Goal: Find specific page/section: Find specific page/section

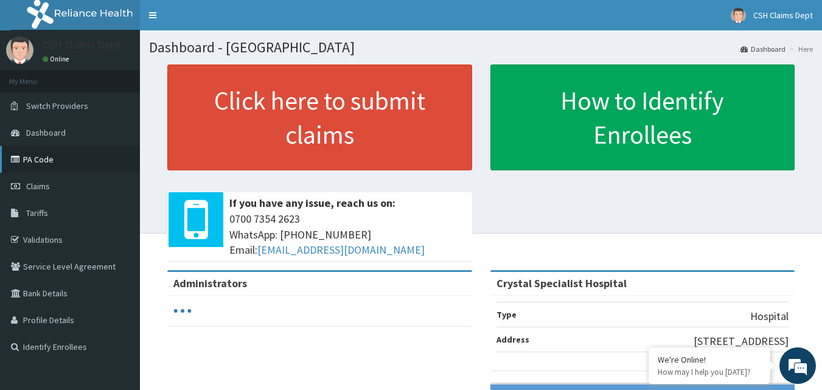
click at [68, 163] on link "PA Code" at bounding box center [70, 159] width 140 height 27
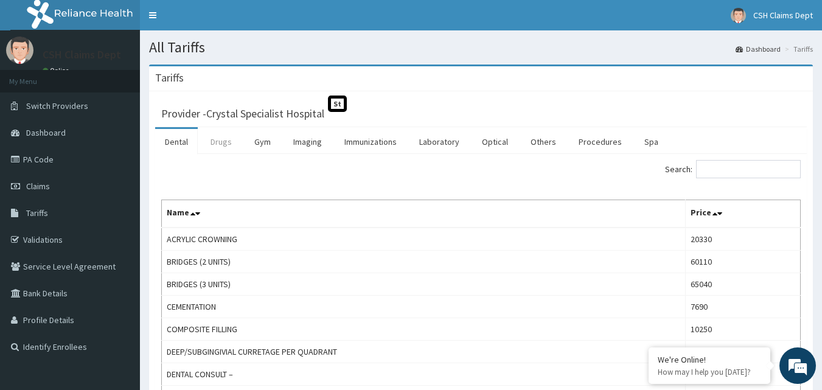
click at [217, 140] on link "Drugs" at bounding box center [221, 142] width 41 height 26
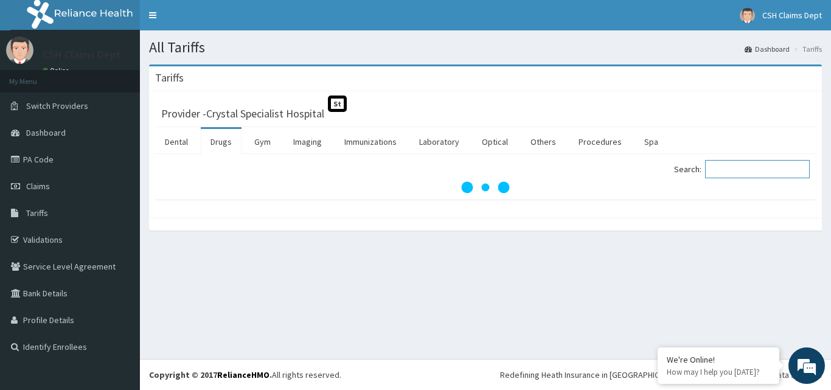
click at [722, 167] on input "Search:" at bounding box center [757, 169] width 105 height 18
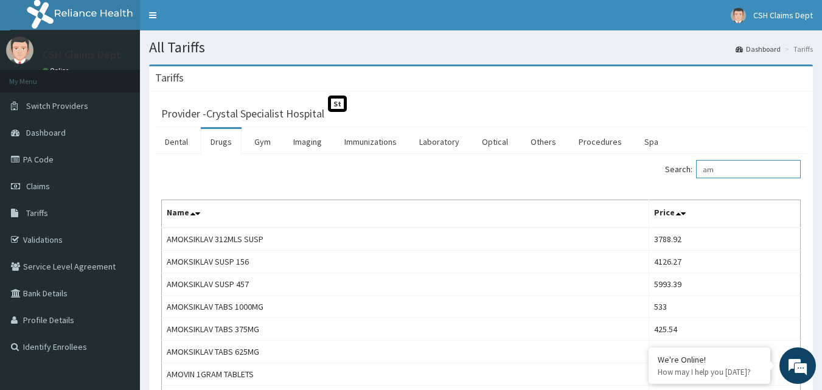
type input "a"
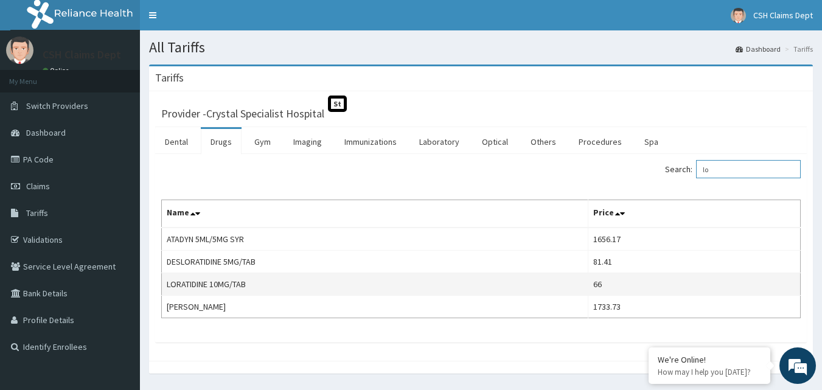
type input "l"
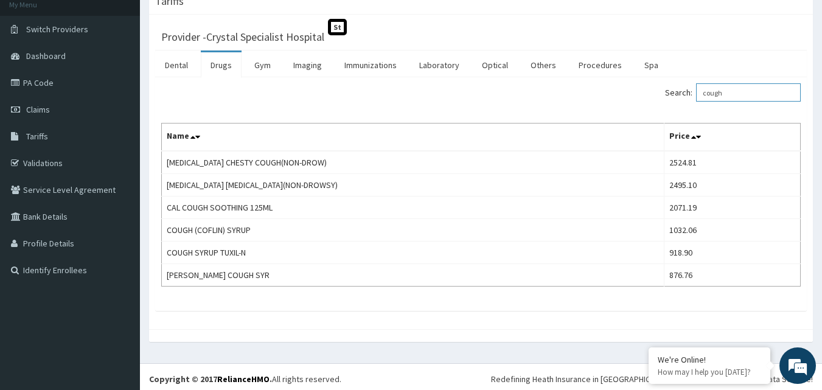
scroll to position [81, 0]
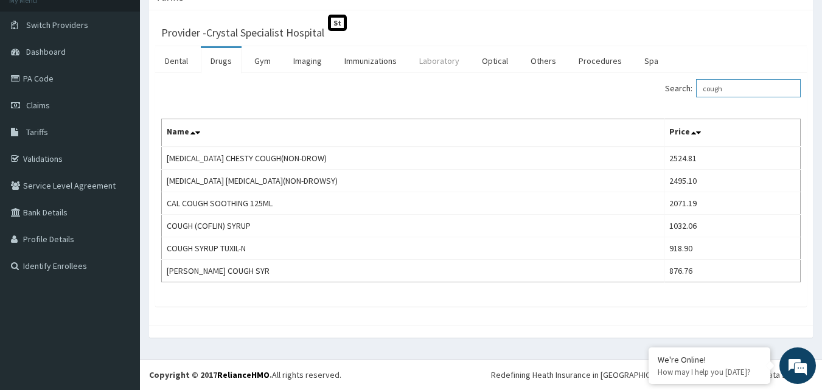
type input "cough"
click at [442, 57] on link "Laboratory" at bounding box center [439, 61] width 60 height 26
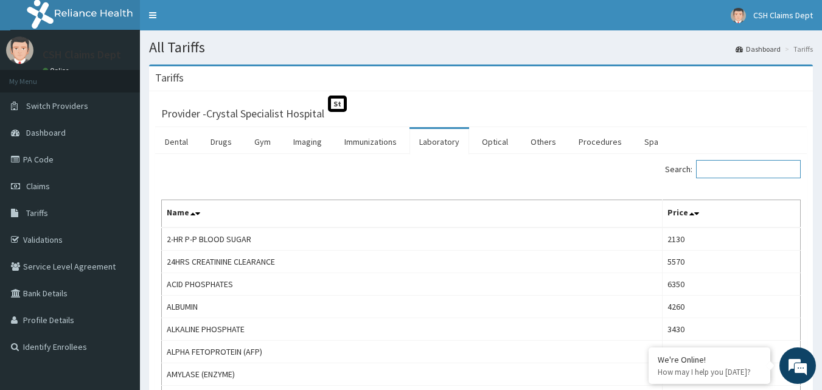
click at [729, 171] on input "Search:" at bounding box center [748, 169] width 105 height 18
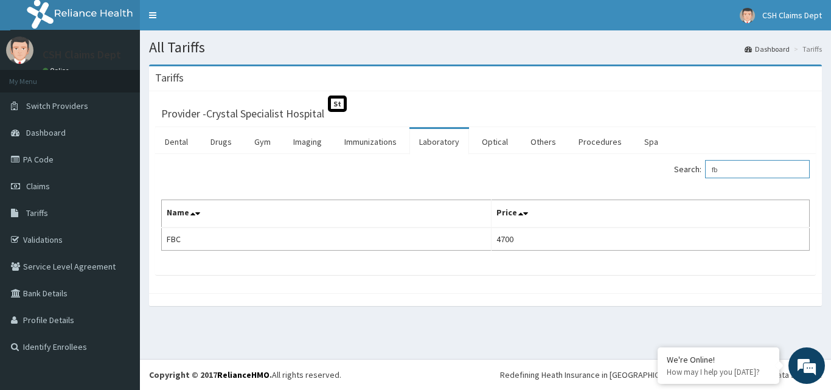
type input "f"
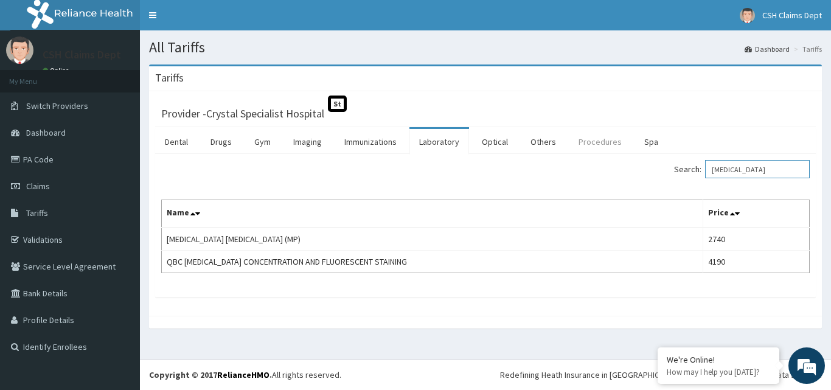
type input "[MEDICAL_DATA]"
click at [618, 146] on link "Procedures" at bounding box center [600, 142] width 63 height 26
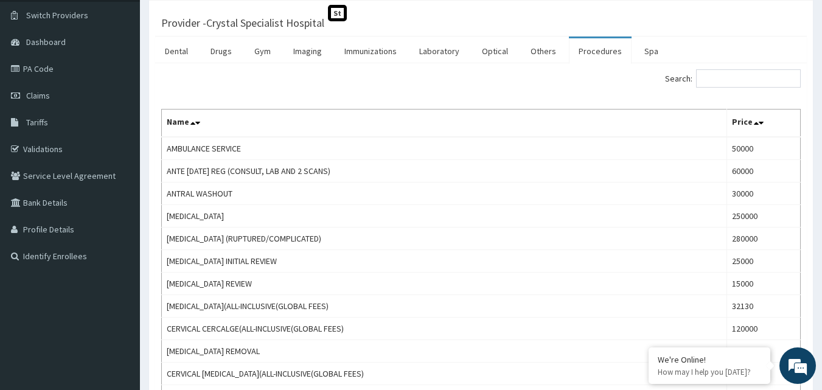
scroll to position [61, 0]
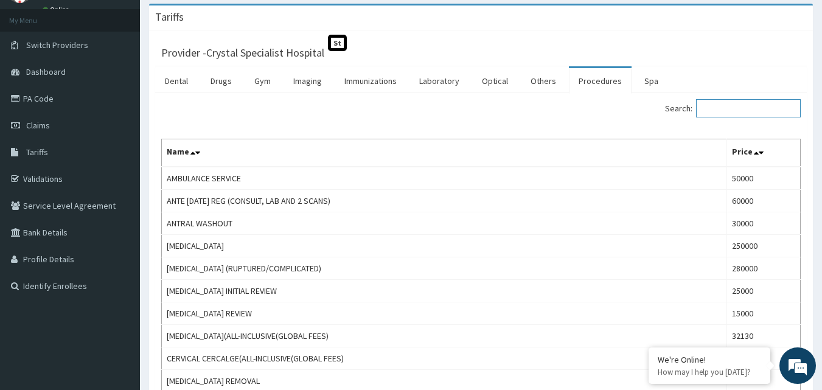
click at [760, 110] on input "Search:" at bounding box center [748, 108] width 105 height 18
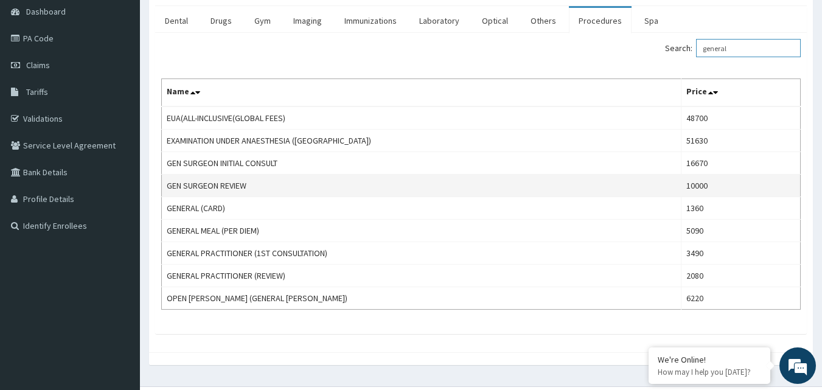
scroll to position [122, 0]
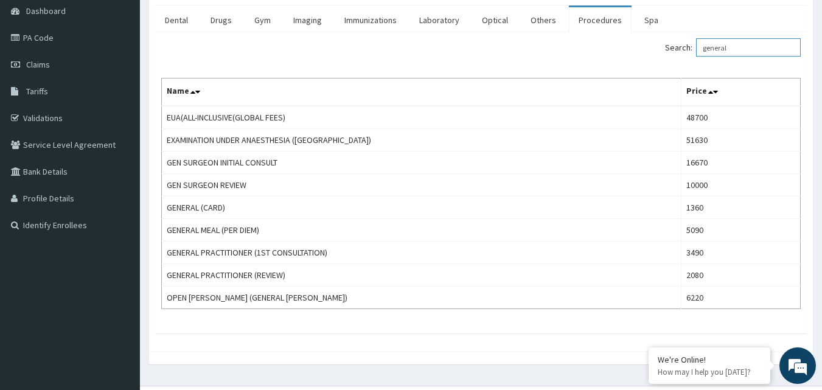
type input "general"
